Goal: Contribute content: Add original content to the website for others to see

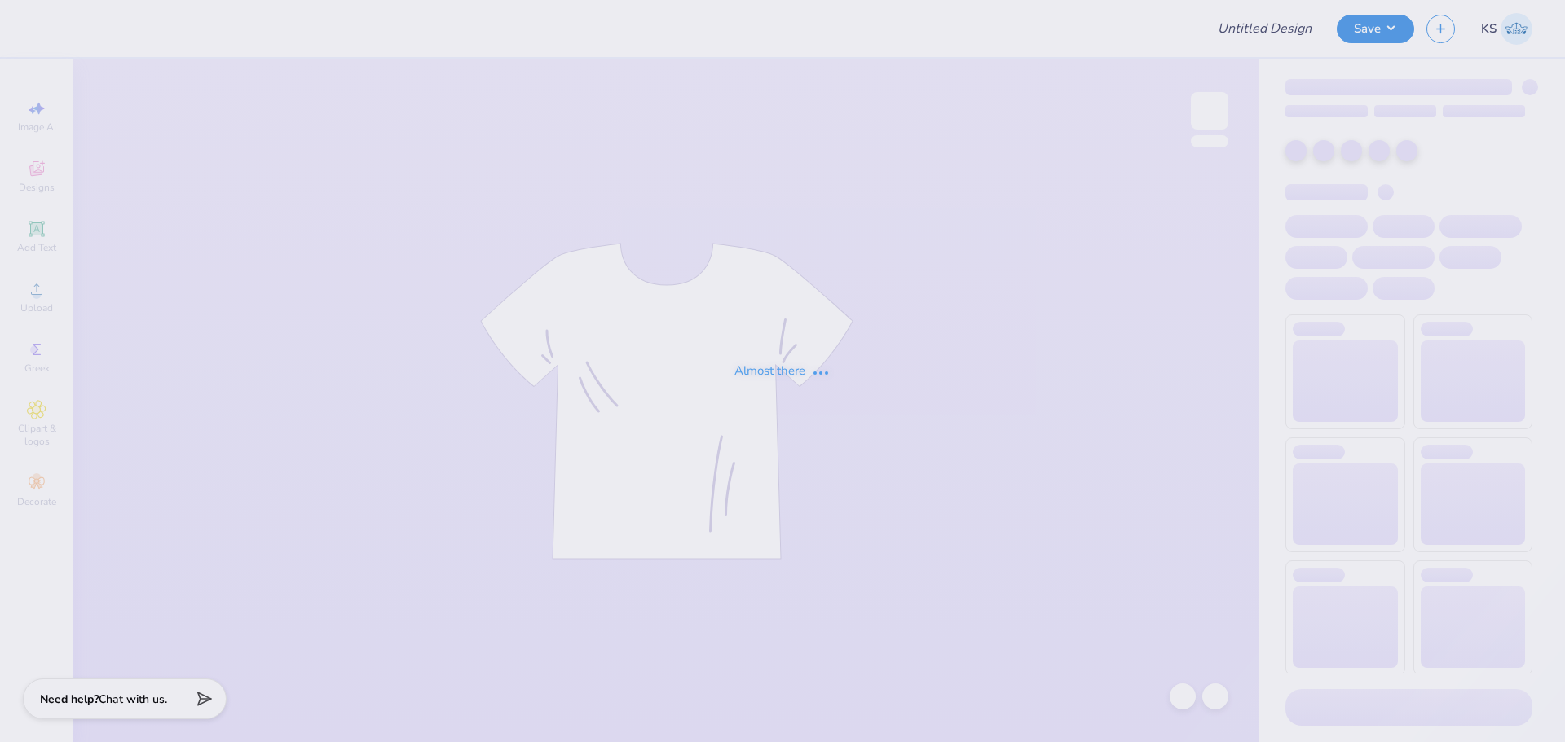
type input "(CP) Phi Sigma Kappa Rush T-Shirts"
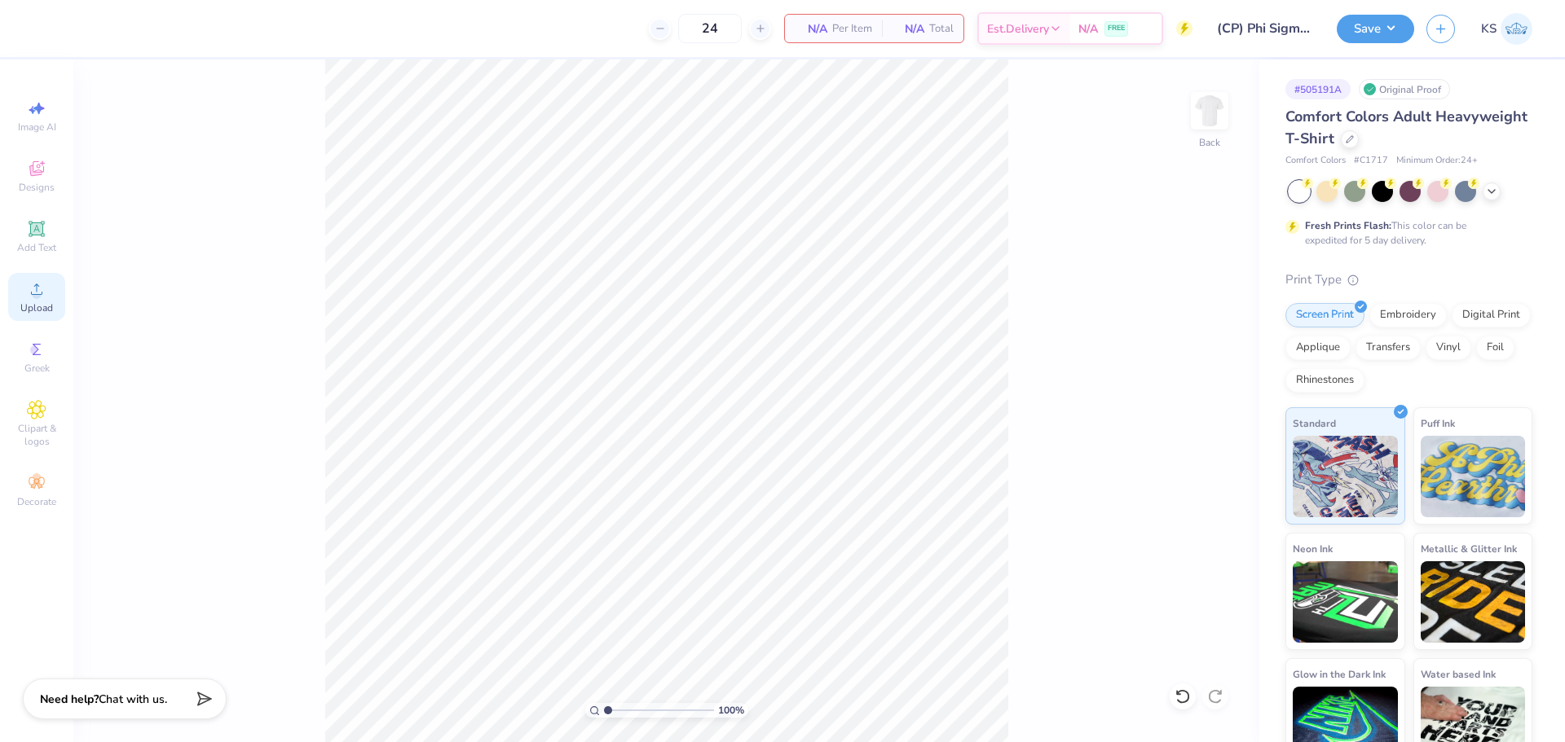
drag, startPoint x: 37, startPoint y: 309, endPoint x: 33, endPoint y: 300, distance: 9.5
click at [37, 307] on span "Upload" at bounding box center [36, 307] width 33 height 13
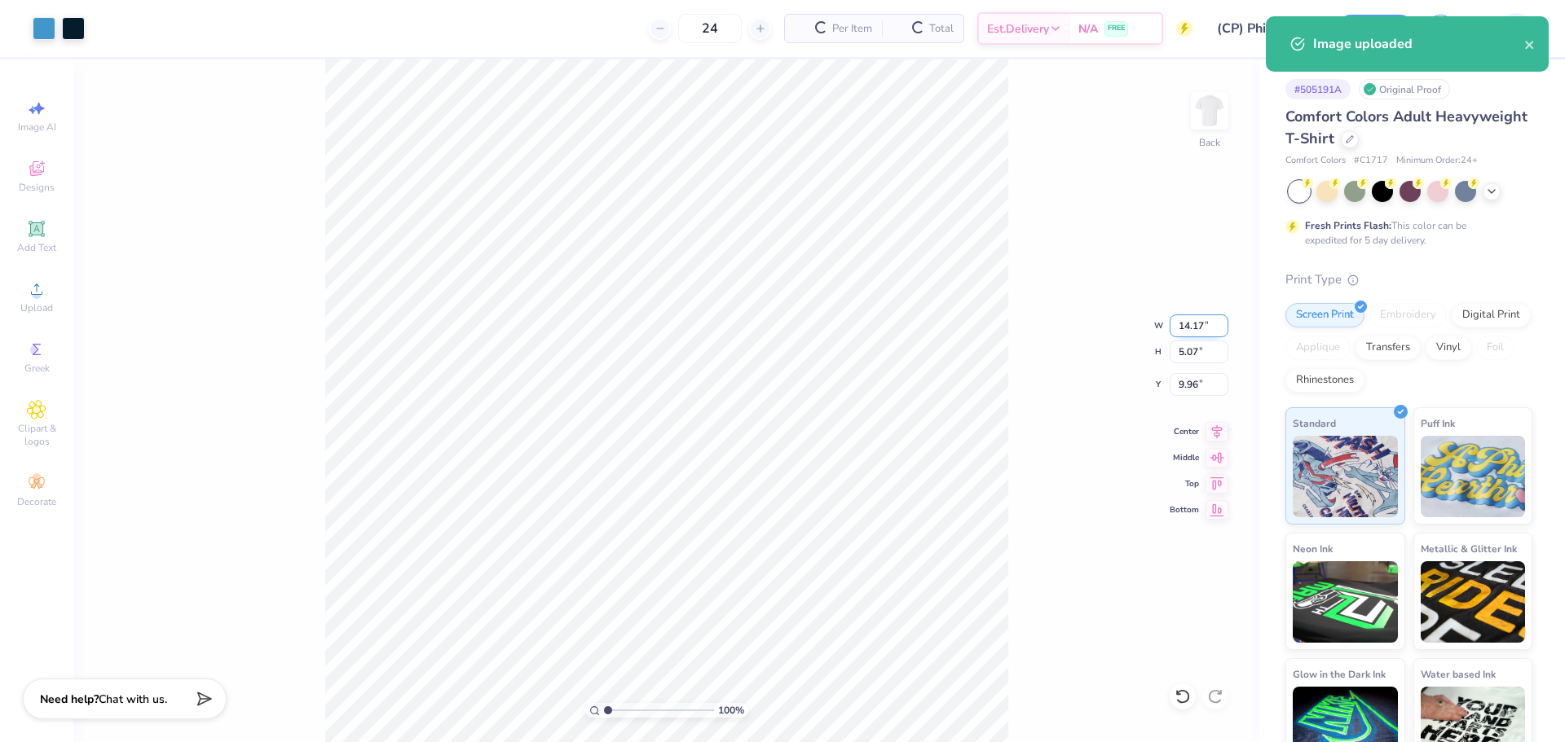
click at [1200, 317] on input "14.17" at bounding box center [1198, 326] width 59 height 23
type input "6.00"
type input "2.15"
drag, startPoint x: 1188, startPoint y: 384, endPoint x: 1190, endPoint y: 376, distance: 8.3
click at [1190, 381] on input "11.43" at bounding box center [1198, 384] width 59 height 23
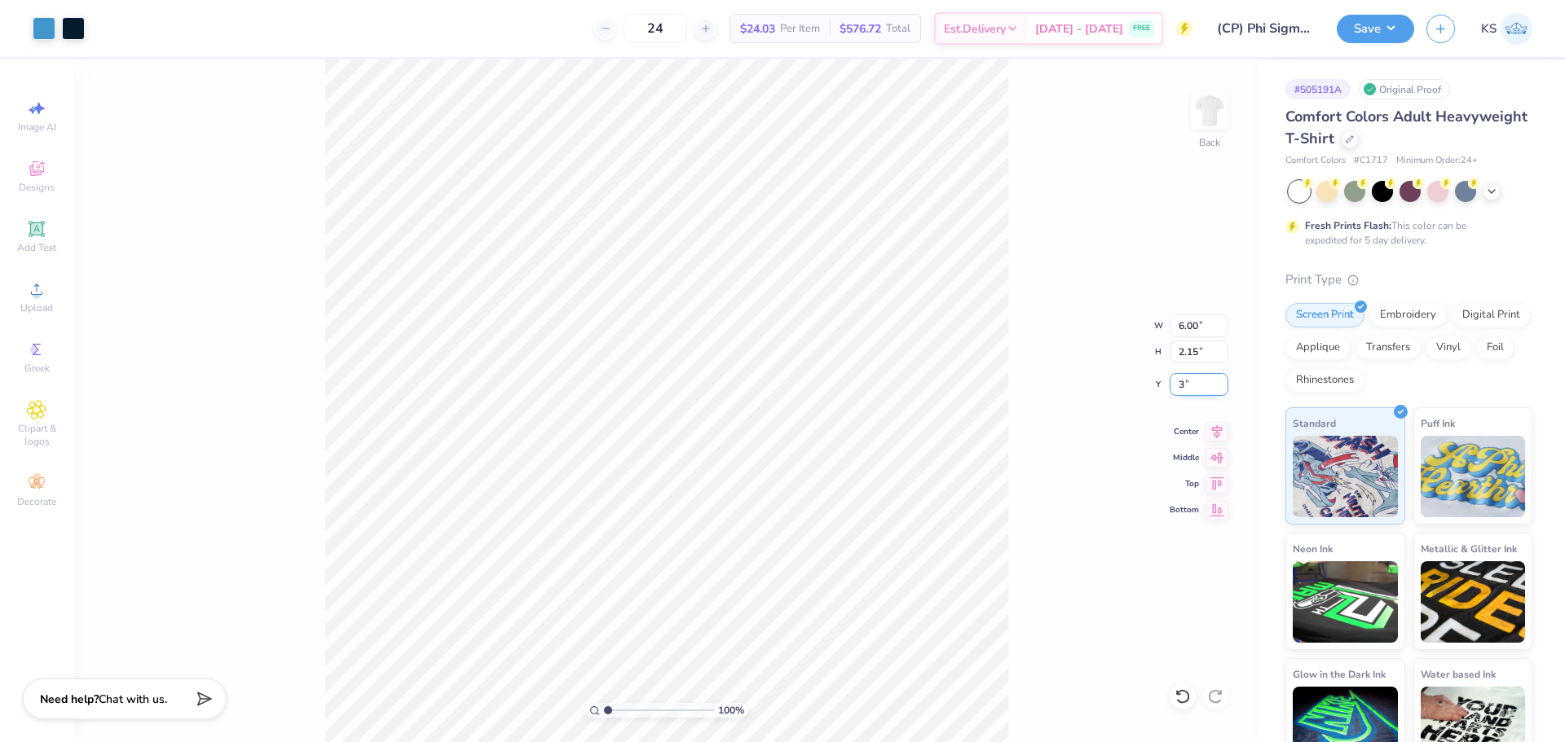
type input "3.00"
click at [617, 709] on input "range" at bounding box center [659, 710] width 110 height 15
drag, startPoint x: 603, startPoint y: 711, endPoint x: 556, endPoint y: 708, distance: 47.3
type input "1"
click at [604, 708] on input "range" at bounding box center [659, 710] width 110 height 15
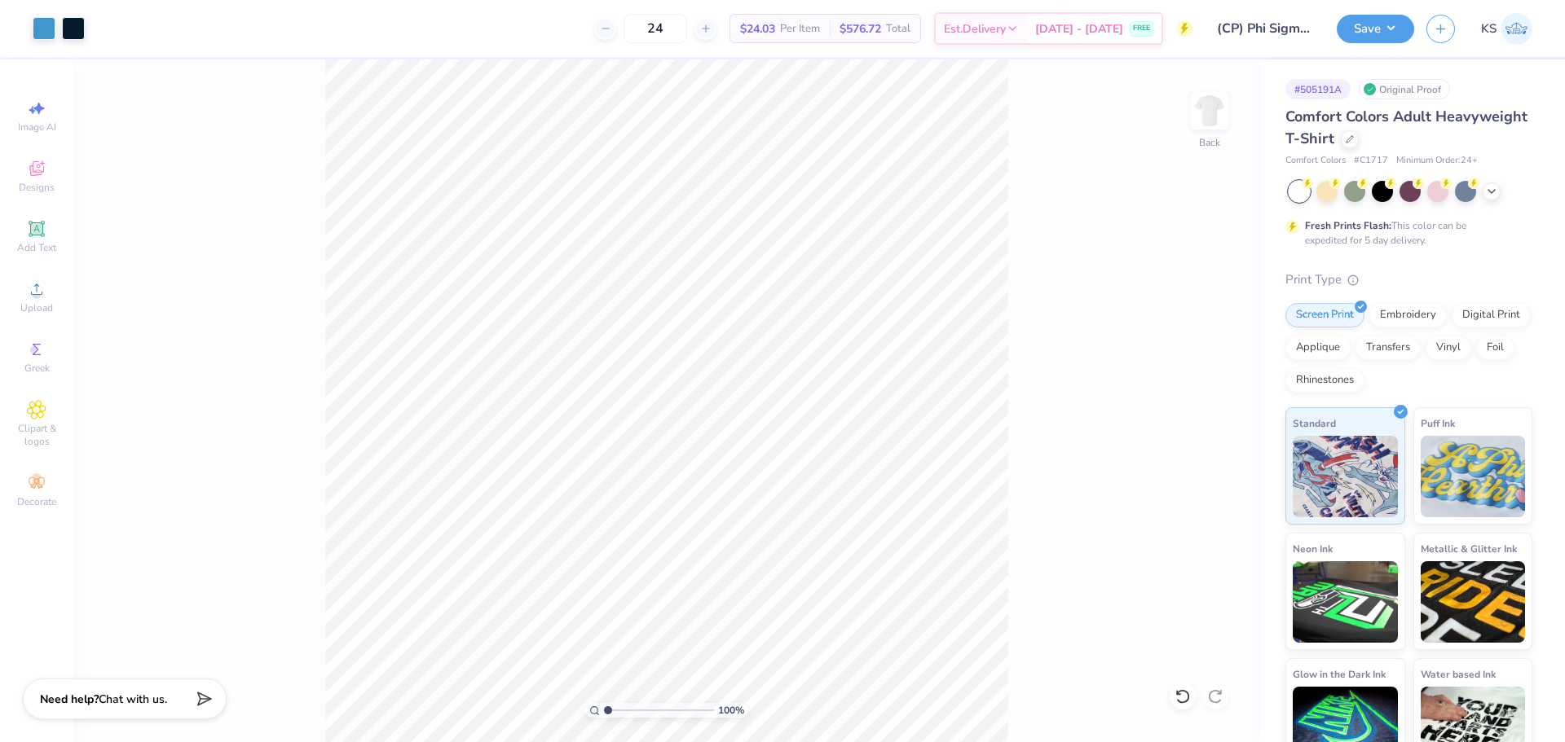
click at [1020, 527] on div "100 % Back" at bounding box center [666, 400] width 1186 height 683
click at [1380, 26] on button "Save" at bounding box center [1374, 26] width 77 height 29
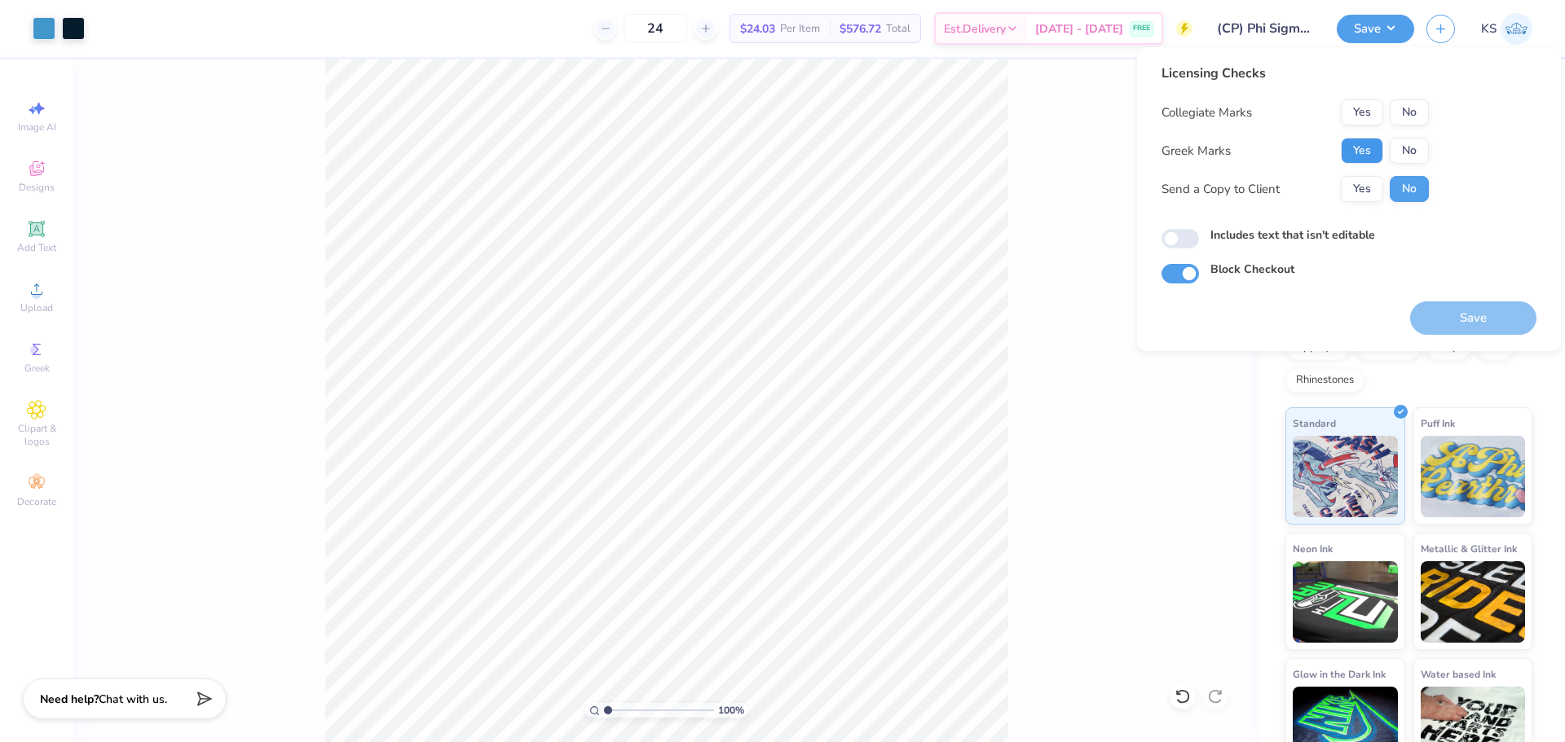
click at [1366, 149] on button "Yes" at bounding box center [1361, 151] width 42 height 26
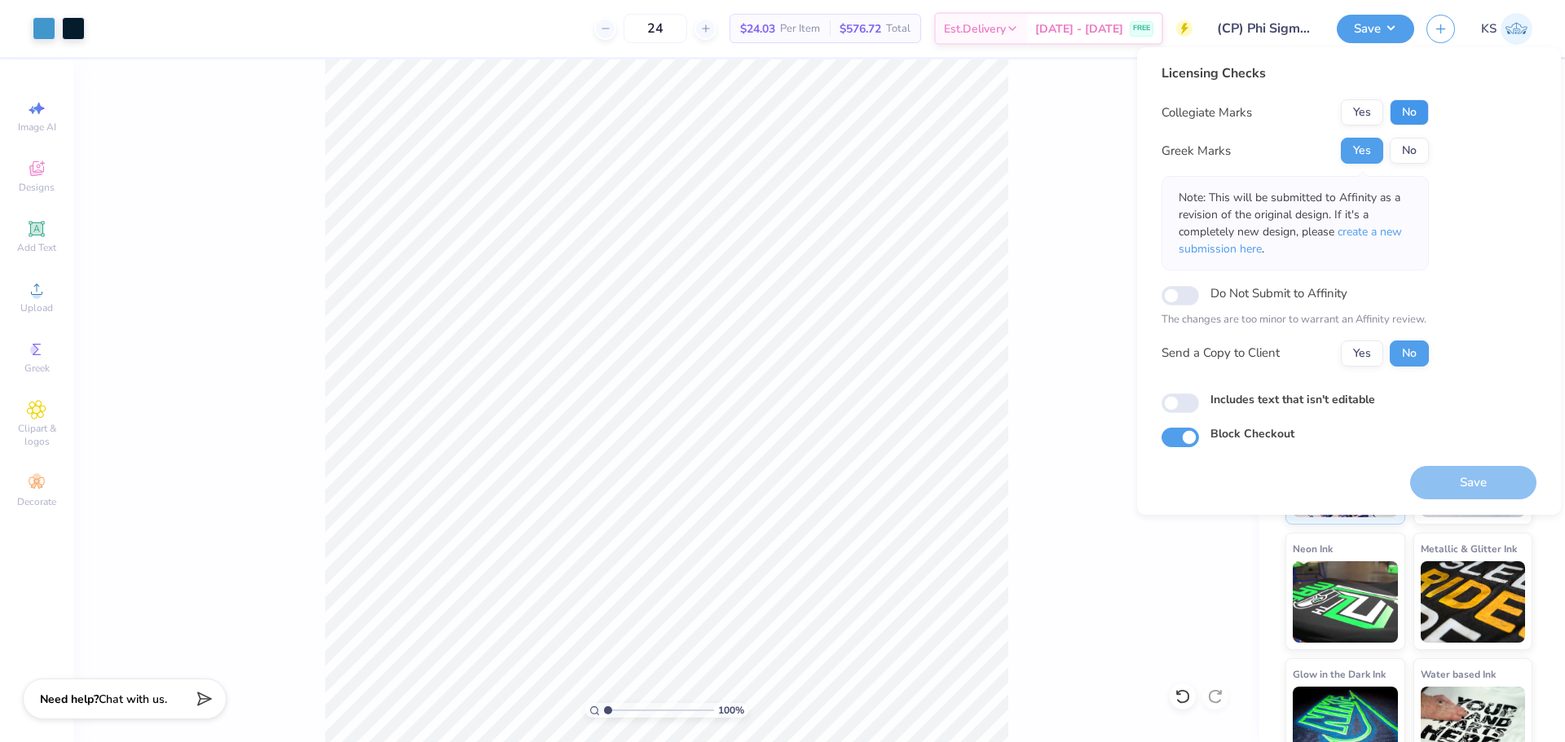
click at [1413, 117] on button "No" at bounding box center [1408, 112] width 39 height 26
click at [1491, 472] on button "Save" at bounding box center [1473, 482] width 126 height 33
